Goal: Entertainment & Leisure: Consume media (video, audio)

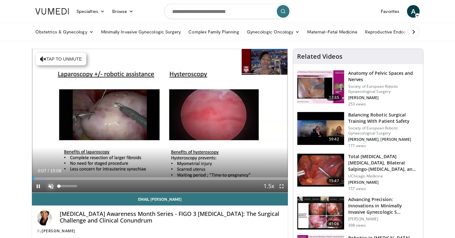
click at [50, 187] on span "Video Player" at bounding box center [51, 186] width 13 height 13
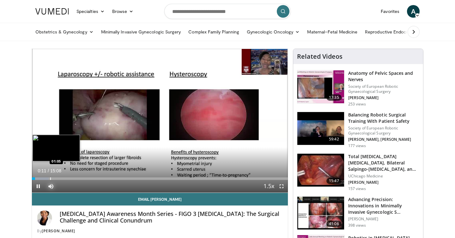
click at [51, 177] on div "Loaded : 6.55% 00:11 01:05" at bounding box center [160, 177] width 256 height 6
click at [59, 179] on div "Progress Bar" at bounding box center [59, 179] width 1 height 3
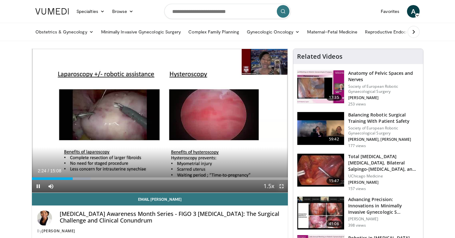
click at [282, 187] on span "Video Player" at bounding box center [281, 186] width 13 height 13
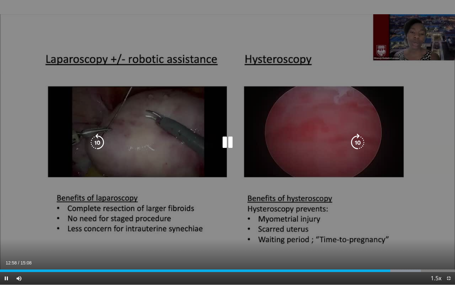
click at [386, 199] on div "10 seconds Tap to unmute" at bounding box center [227, 142] width 455 height 284
click at [382, 191] on div "10 seconds Tap to unmute" at bounding box center [227, 142] width 455 height 284
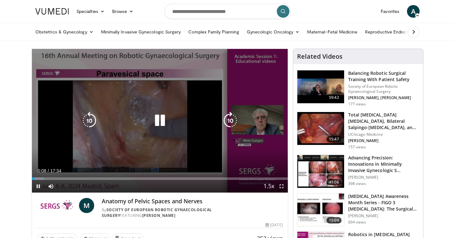
click at [214, 146] on div "10 seconds Tap to unmute" at bounding box center [160, 121] width 256 height 144
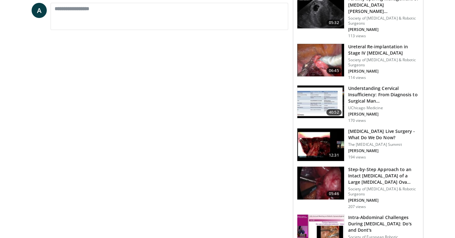
scroll to position [276, 0]
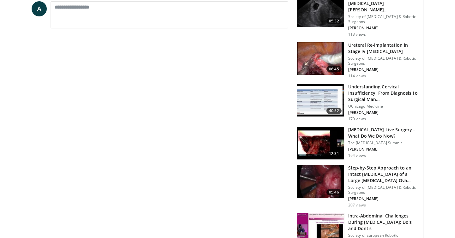
click at [325, 186] on img at bounding box center [320, 181] width 47 height 33
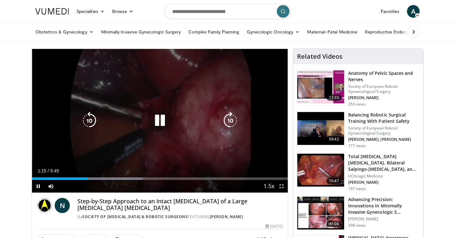
click at [164, 103] on div "10 seconds Tap to unmute" at bounding box center [160, 121] width 256 height 144
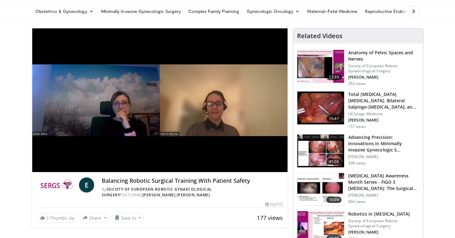
scroll to position [19, 0]
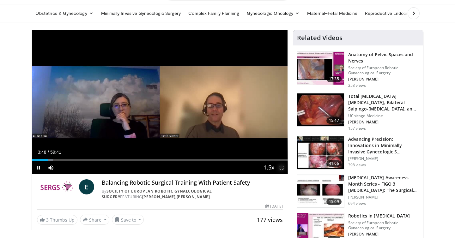
click at [282, 170] on span "Video Player" at bounding box center [281, 168] width 13 height 13
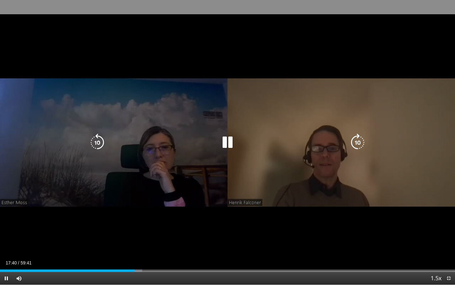
click at [215, 208] on div "10 seconds Tap to unmute" at bounding box center [227, 142] width 455 height 284
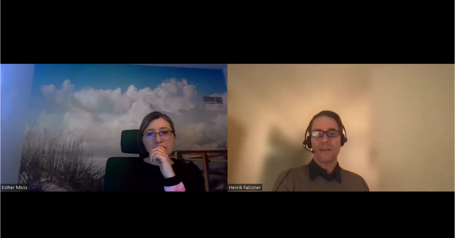
scroll to position [34, 0]
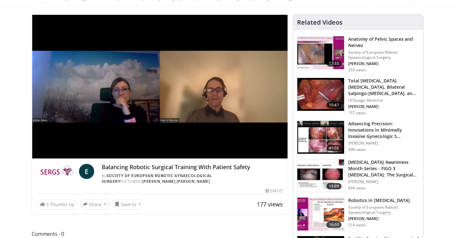
click at [371, 199] on h3 "Robotics in [MEDICAL_DATA]" at bounding box center [383, 201] width 71 height 6
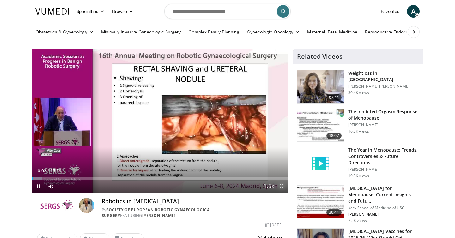
click at [283, 186] on span "Video Player" at bounding box center [281, 186] width 13 height 13
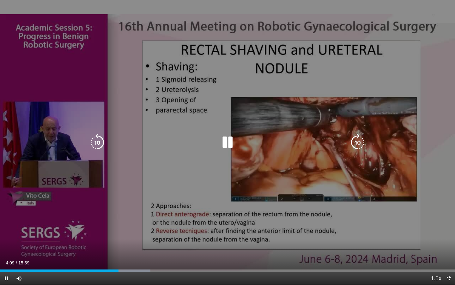
click at [397, 216] on div "10 seconds Tap to unmute" at bounding box center [227, 142] width 455 height 284
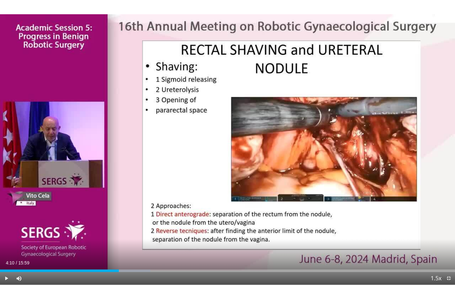
click at [397, 216] on div "10 seconds Tap to unmute" at bounding box center [227, 142] width 455 height 284
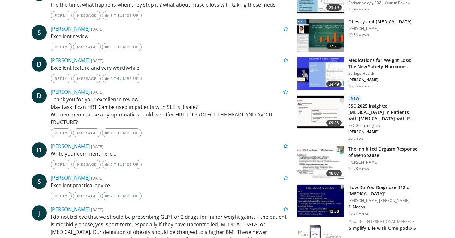
scroll to position [380, 0]
